Goal: Information Seeking & Learning: Check status

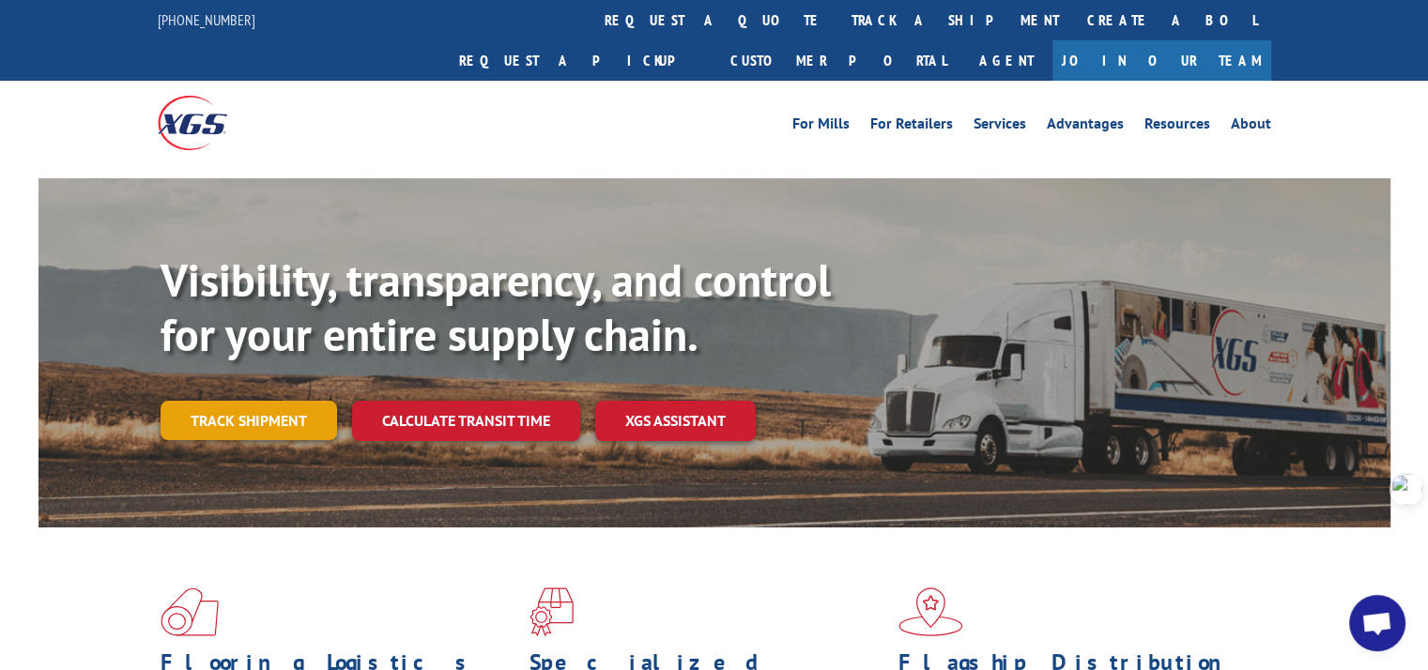
click at [245, 401] on link "Track shipment" at bounding box center [249, 420] width 176 height 39
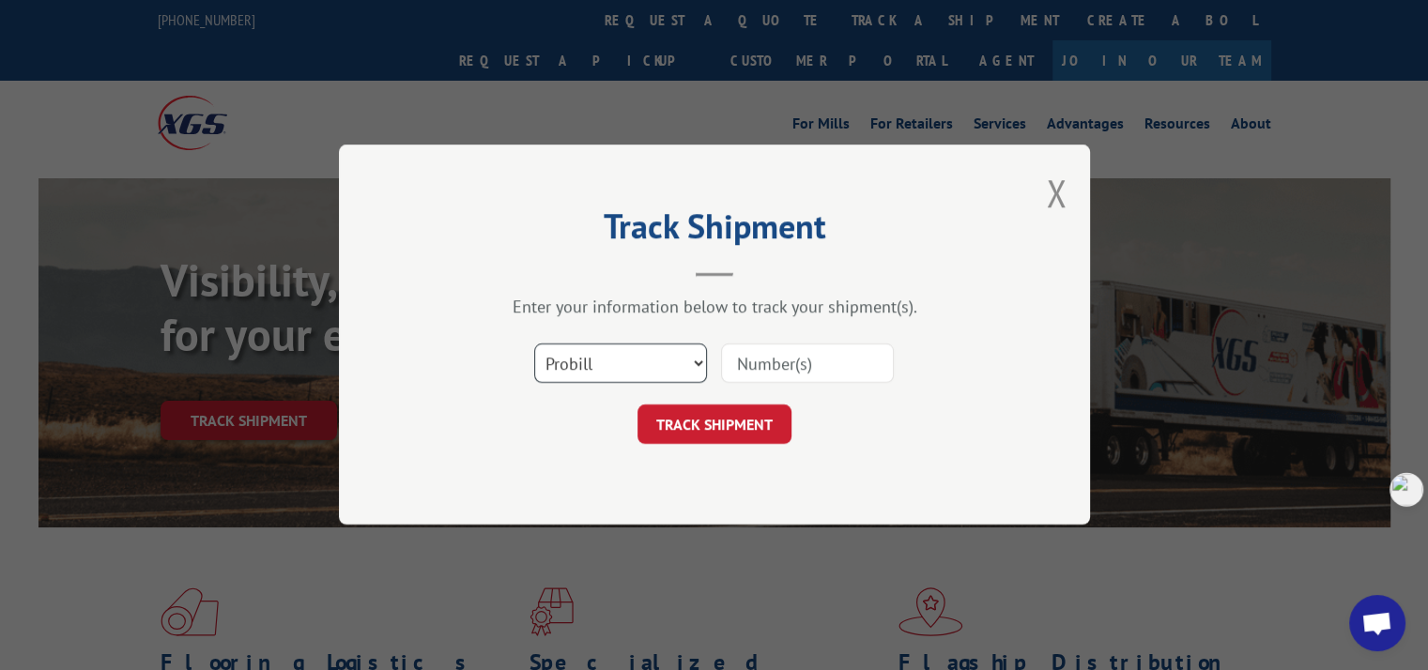
click at [669, 359] on select "Select category... Probill BOL PO" at bounding box center [620, 363] width 173 height 39
select select "po"
click at [534, 344] on select "Select category... Probill BOL PO" at bounding box center [620, 363] width 173 height 39
click at [777, 360] on input at bounding box center [807, 363] width 173 height 39
paste input "293488679"
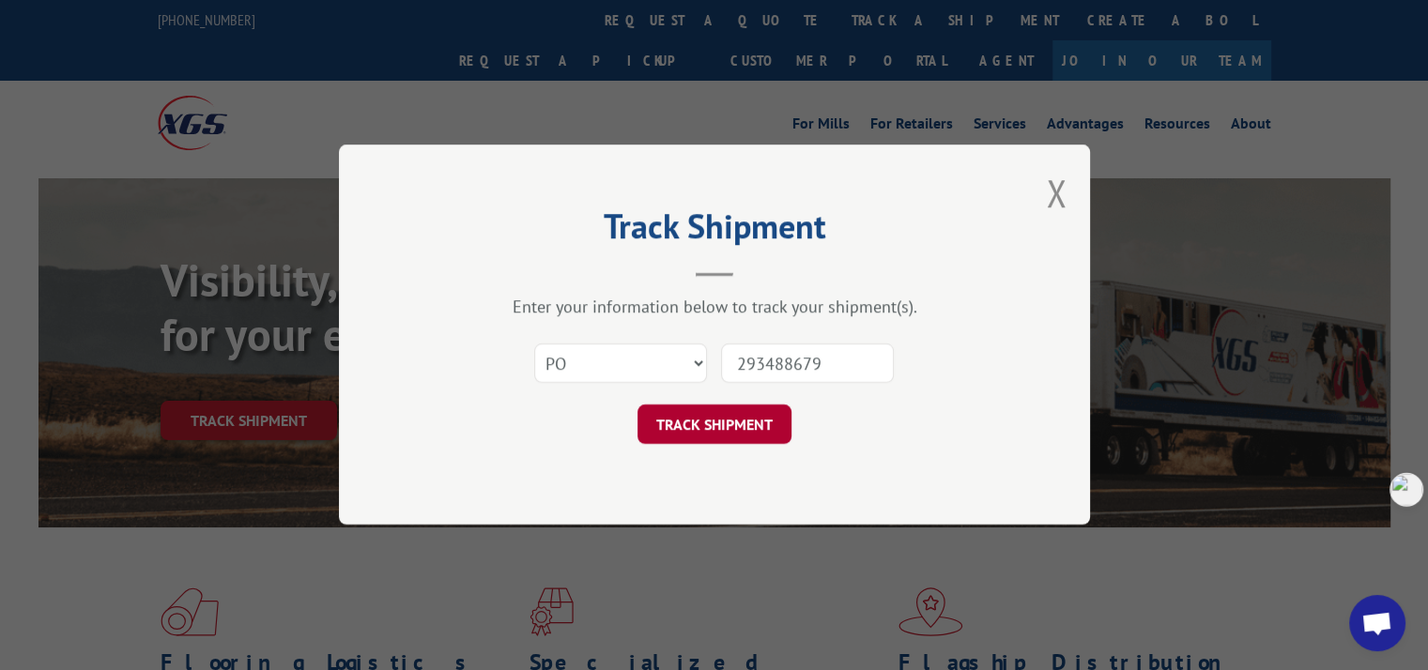
type input "293488679"
click at [743, 436] on button "TRACK SHIPMENT" at bounding box center [714, 425] width 154 height 39
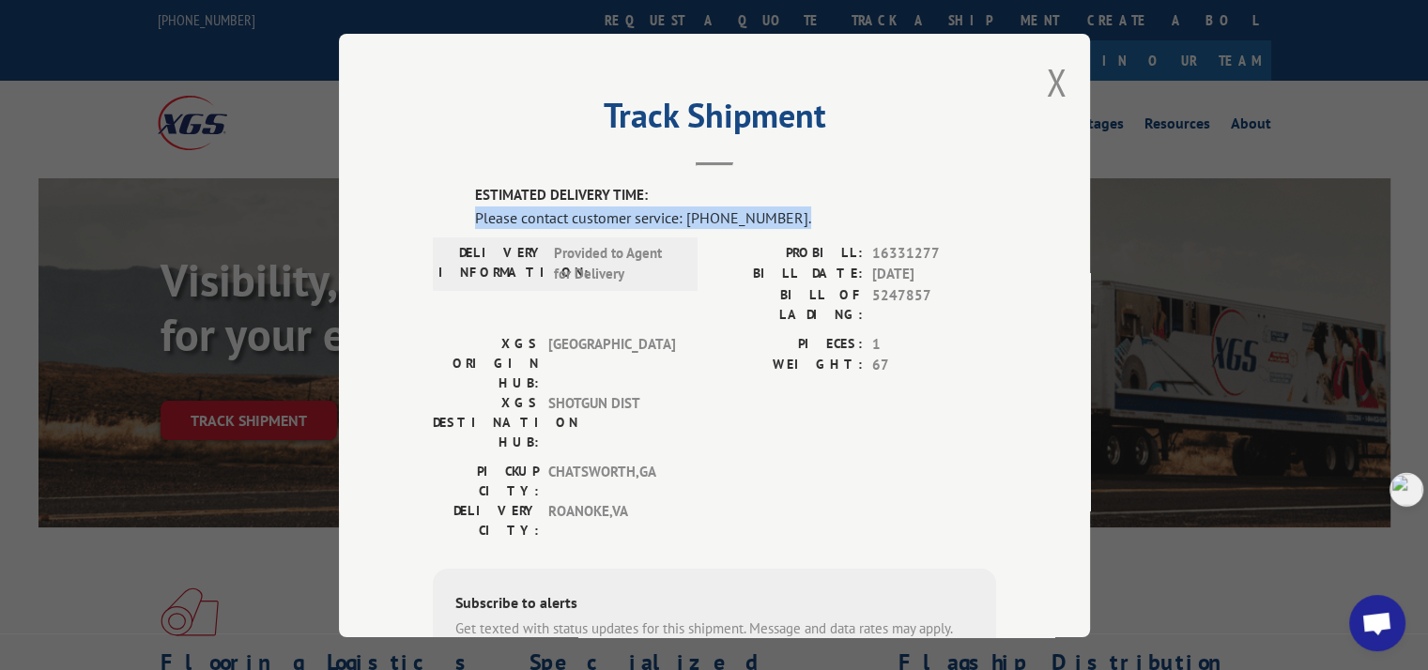
drag, startPoint x: 465, startPoint y: 218, endPoint x: 788, endPoint y: 221, distance: 322.9
click at [788, 221] on div "ESTIMATED DELIVERY TIME: Please contact customer service: [PHONE_NUMBER]. DELIV…" at bounding box center [714, 504] width 563 height 638
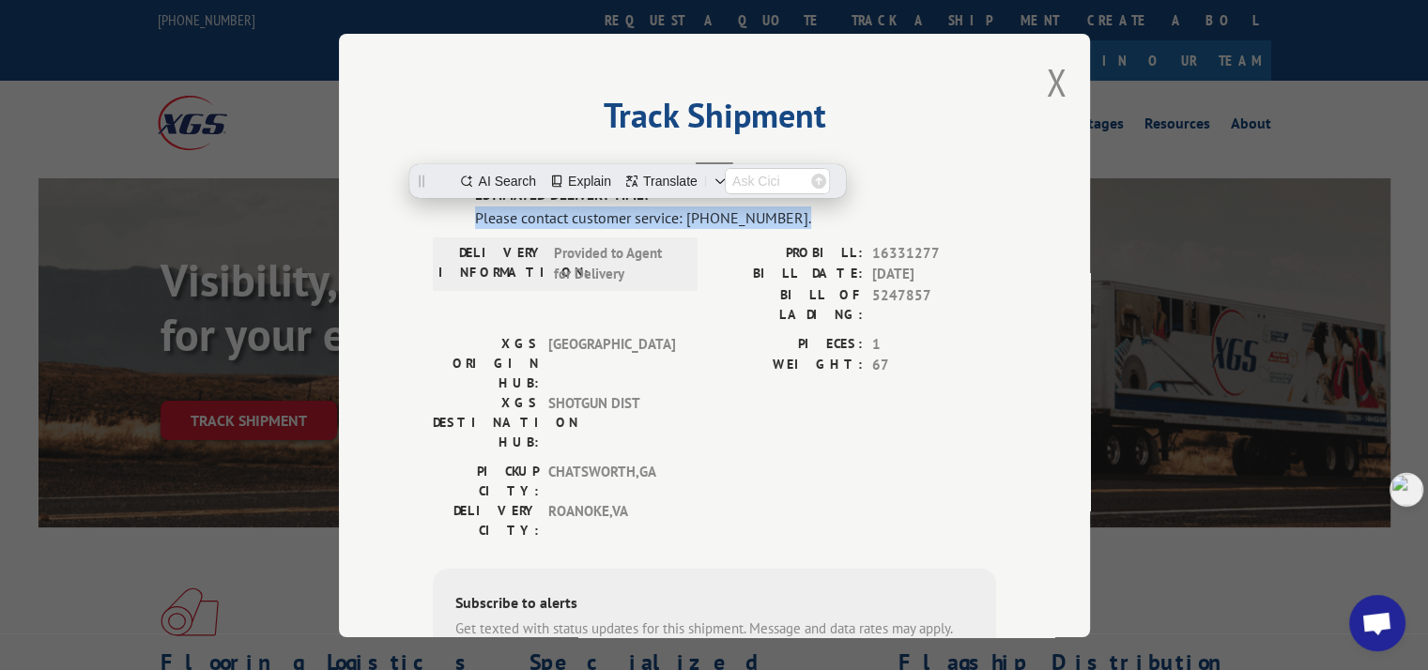
copy div "Please contact customer service: [PHONE_NUMBER]."
